Goal: Task Accomplishment & Management: Complete application form

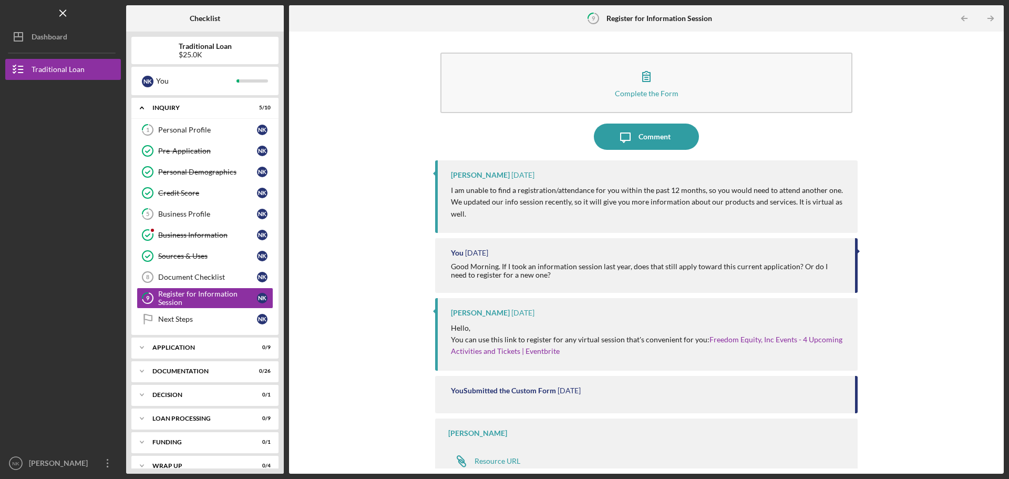
scroll to position [3, 0]
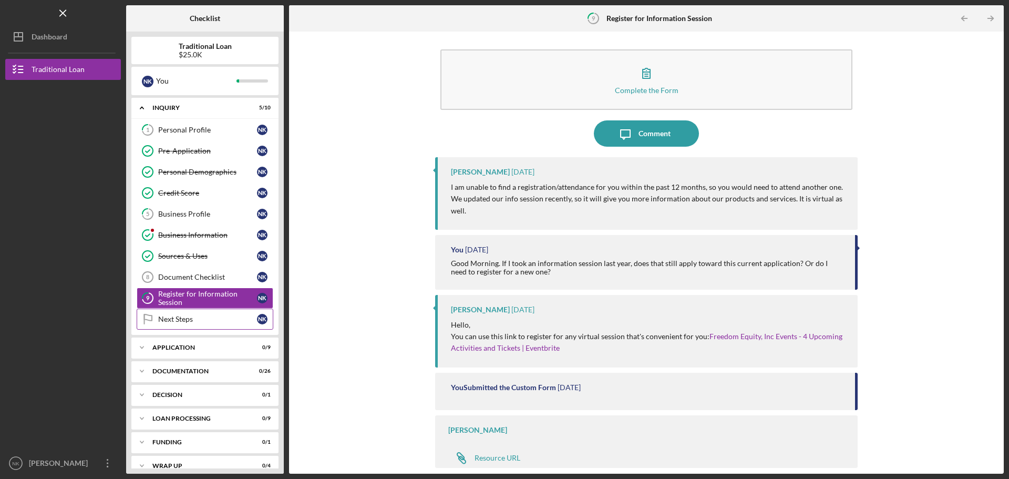
click at [185, 324] on link "Next Steps Next Steps N K" at bounding box center [205, 319] width 137 height 21
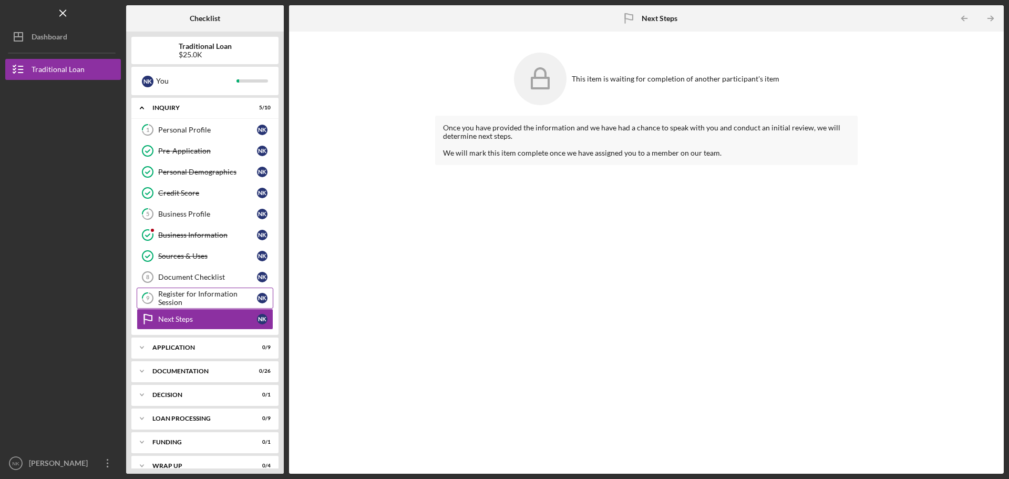
click at [192, 297] on div "Register for Information Session" at bounding box center [207, 298] width 99 height 17
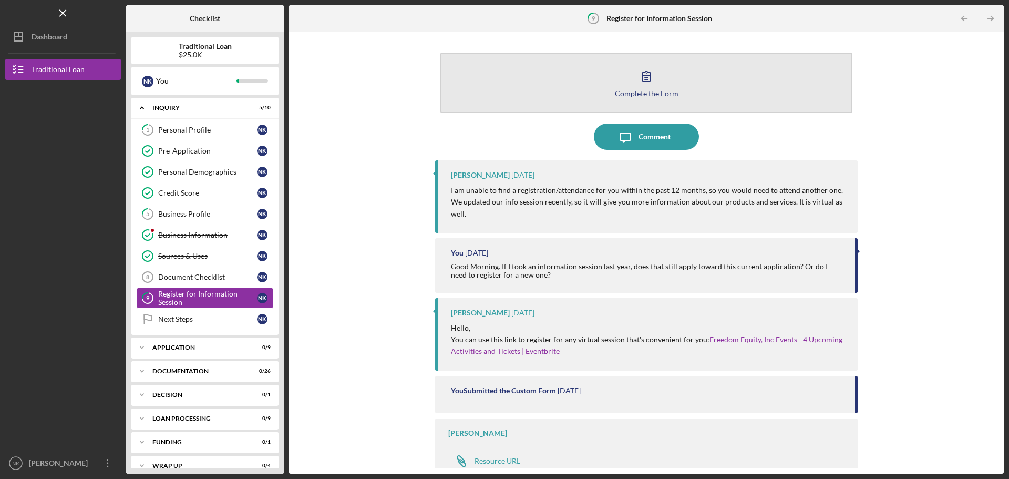
click at [639, 83] on icon "button" at bounding box center [647, 76] width 26 height 26
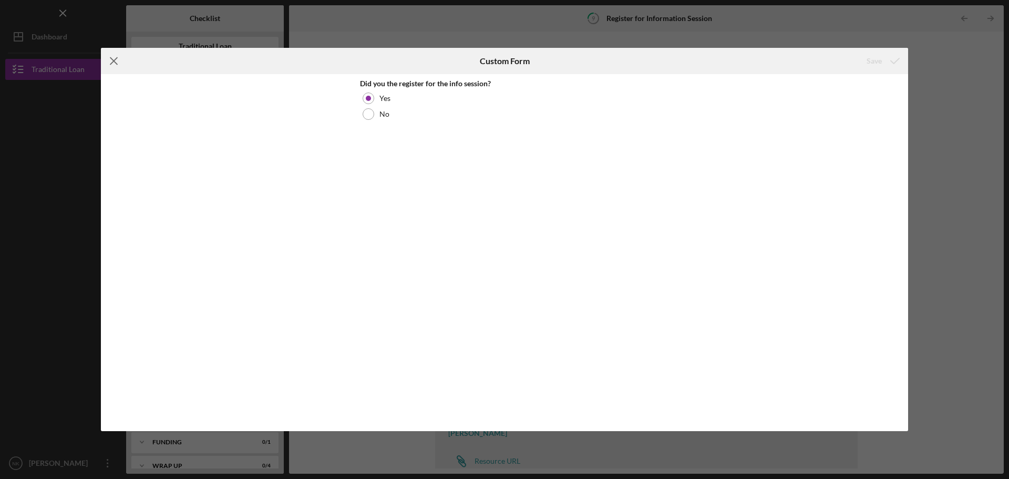
click at [123, 65] on icon "Icon/Menu Close" at bounding box center [114, 61] width 26 height 26
